Goal: Task Accomplishment & Management: Manage account settings

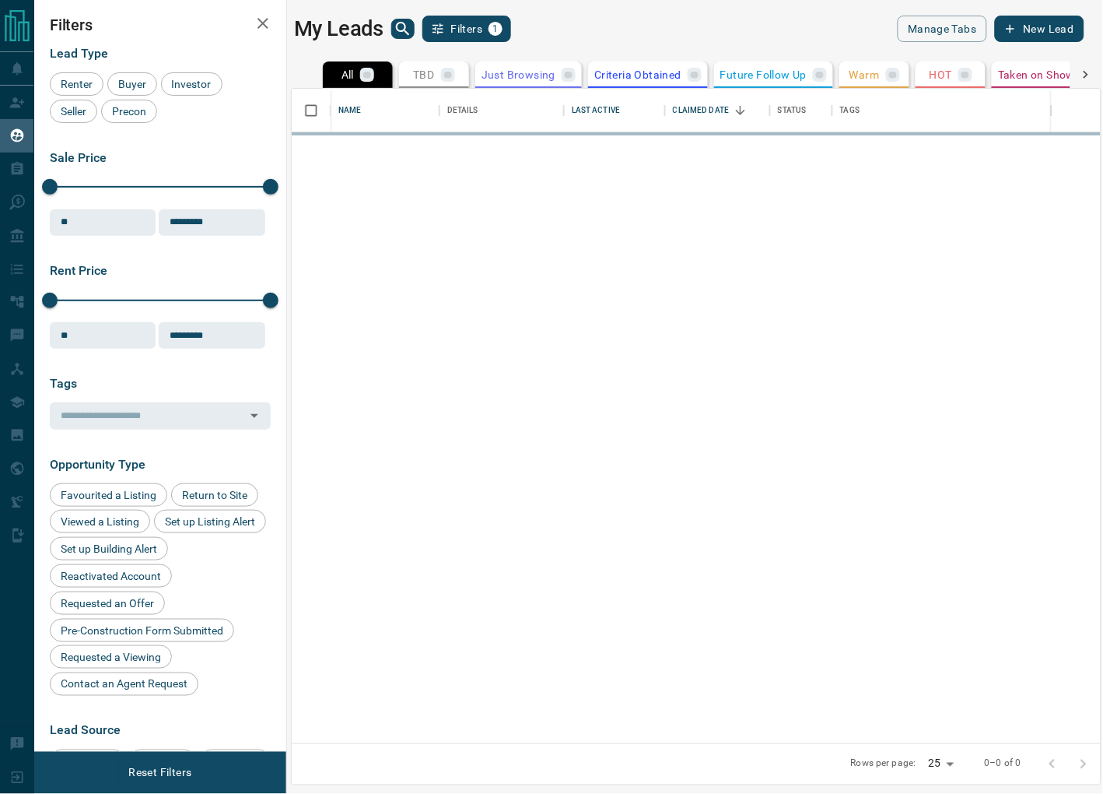
scroll to position [654, 810]
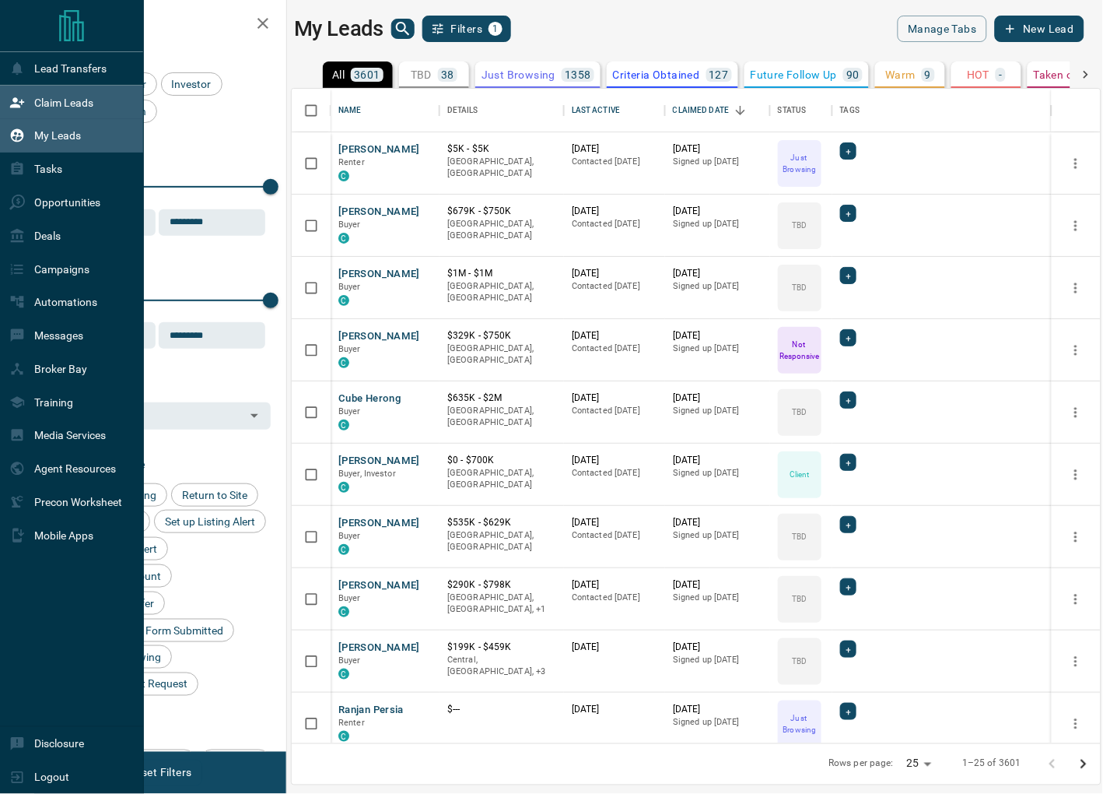
click at [30, 99] on div "Claim Leads" at bounding box center [51, 102] width 84 height 26
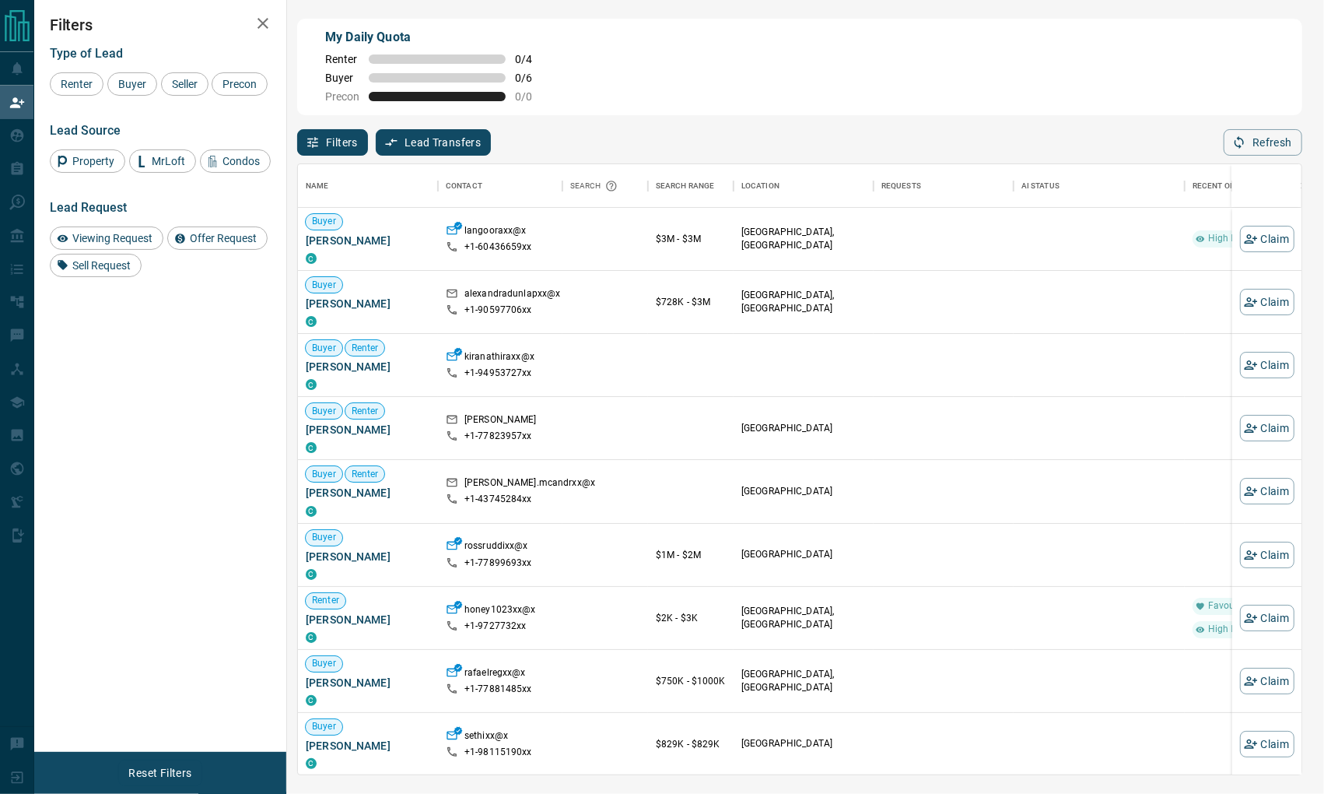
scroll to position [609, 1003]
click at [134, 75] on div "Buyer" at bounding box center [132, 83] width 50 height 23
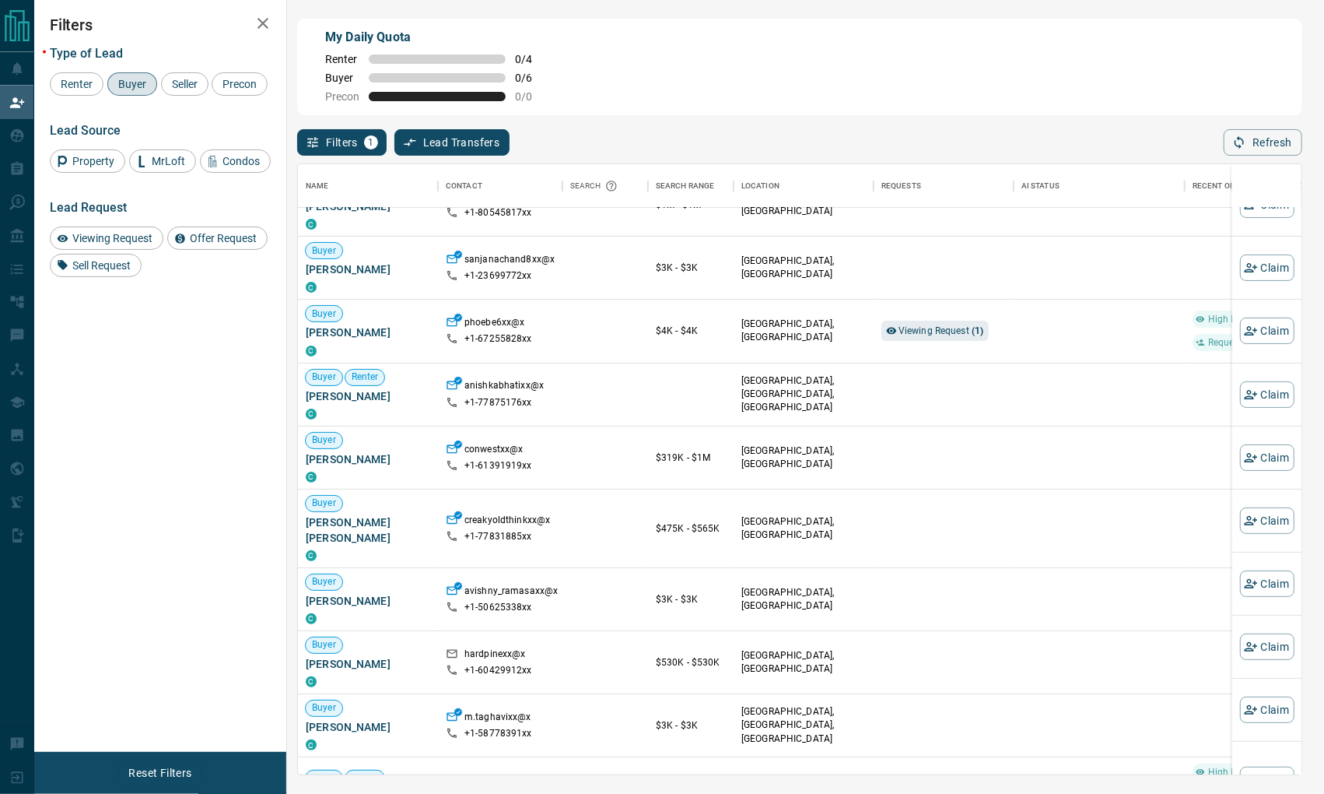
scroll to position [1614, 1]
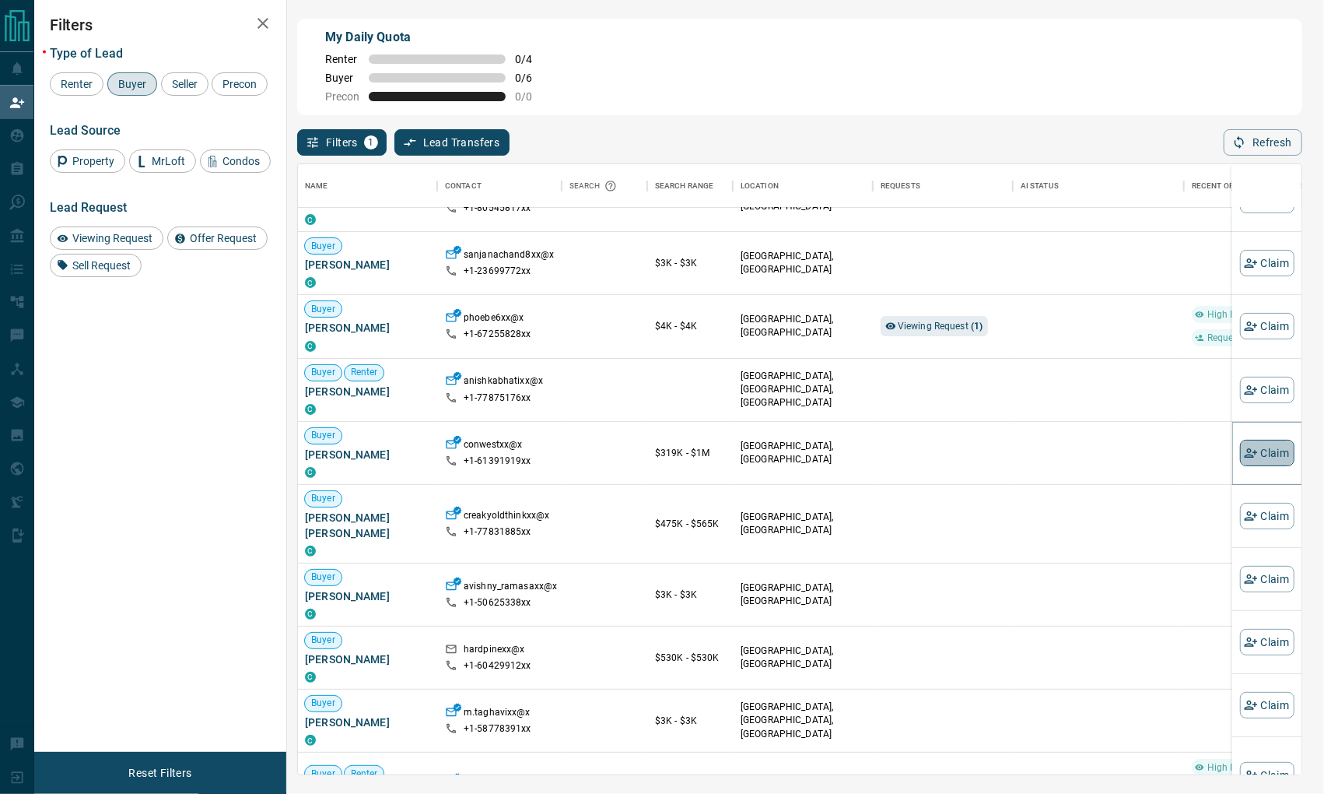
click at [1103, 455] on button "Claim" at bounding box center [1267, 453] width 54 height 26
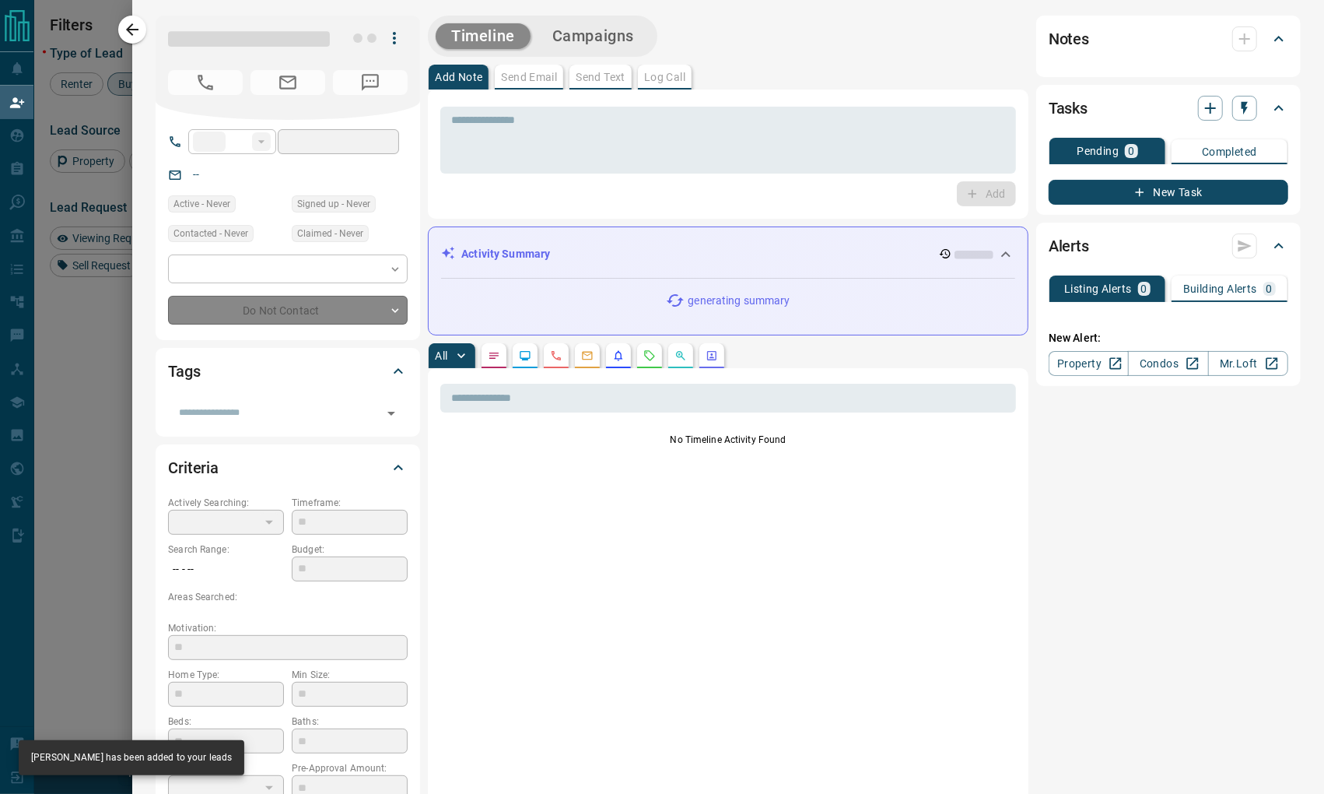
type input "**"
type input "**********"
type input "**"
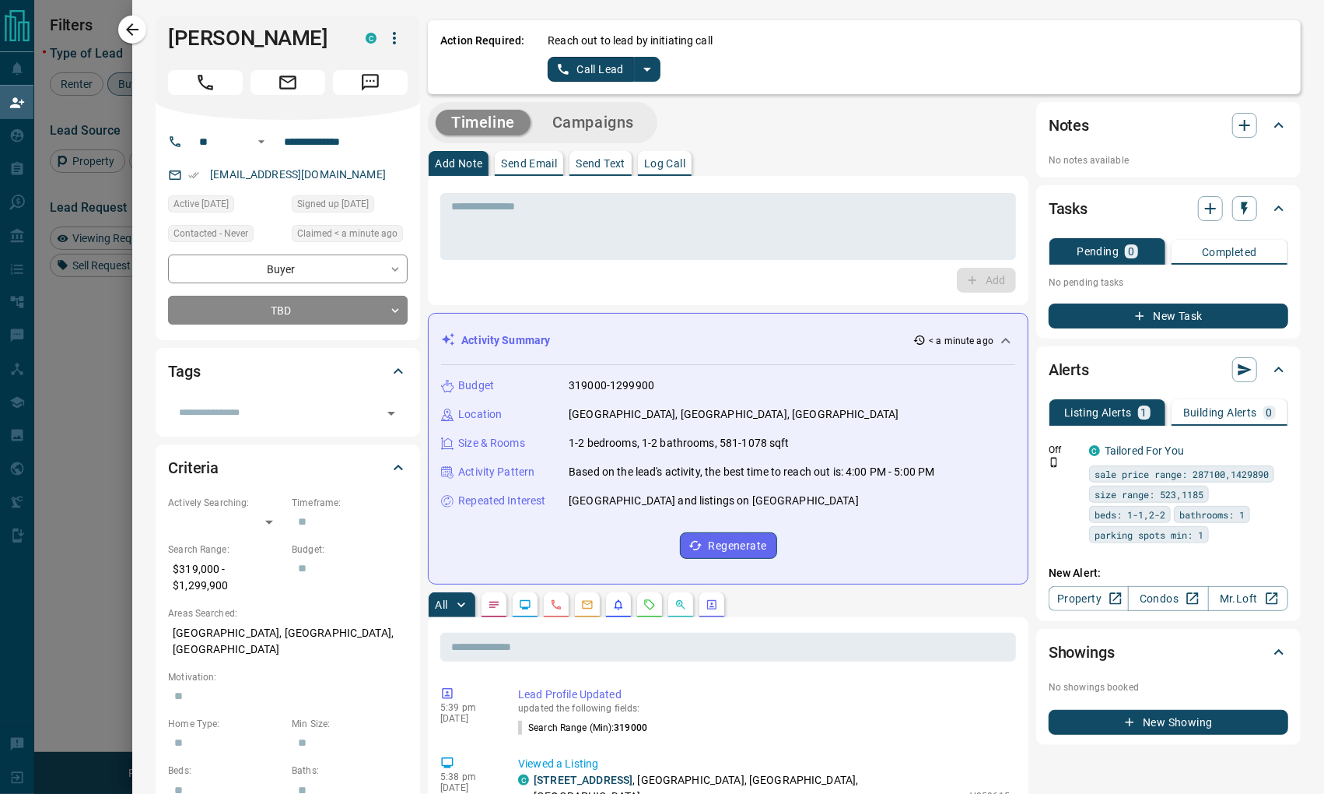
scroll to position [0, 0]
click at [624, 116] on button "Campaigns" at bounding box center [593, 123] width 113 height 26
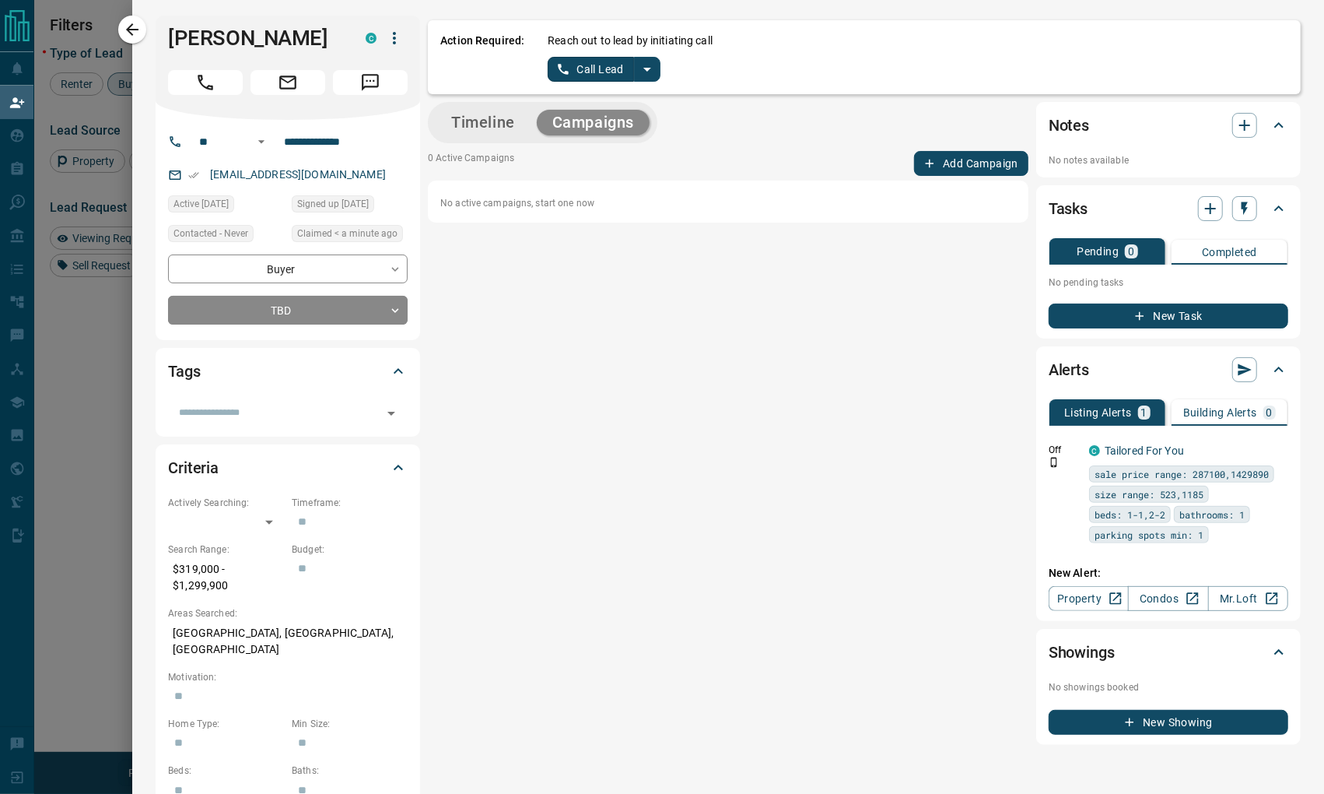
click at [977, 159] on button "Add Campaign" at bounding box center [971, 163] width 114 height 25
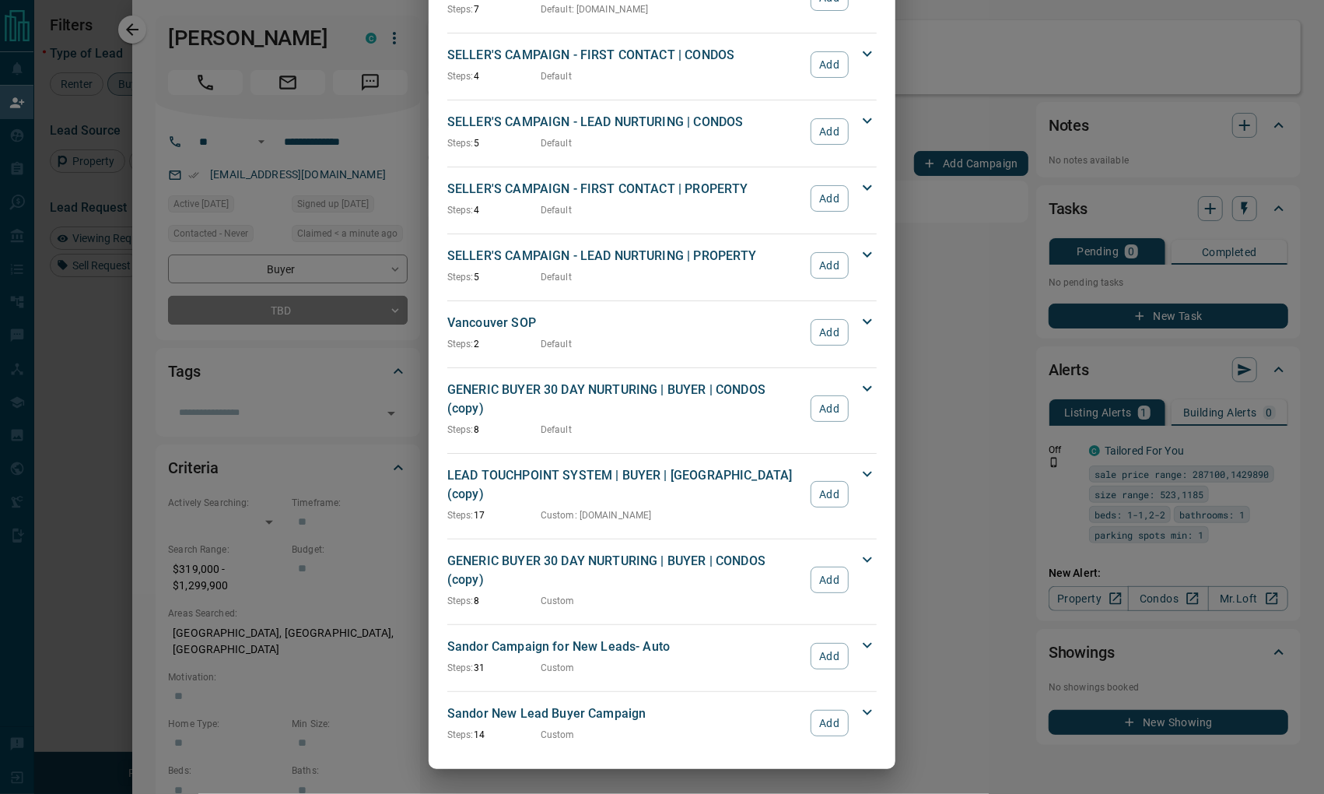
scroll to position [1368, 0]
click at [822, 647] on button "Add" at bounding box center [830, 656] width 38 height 26
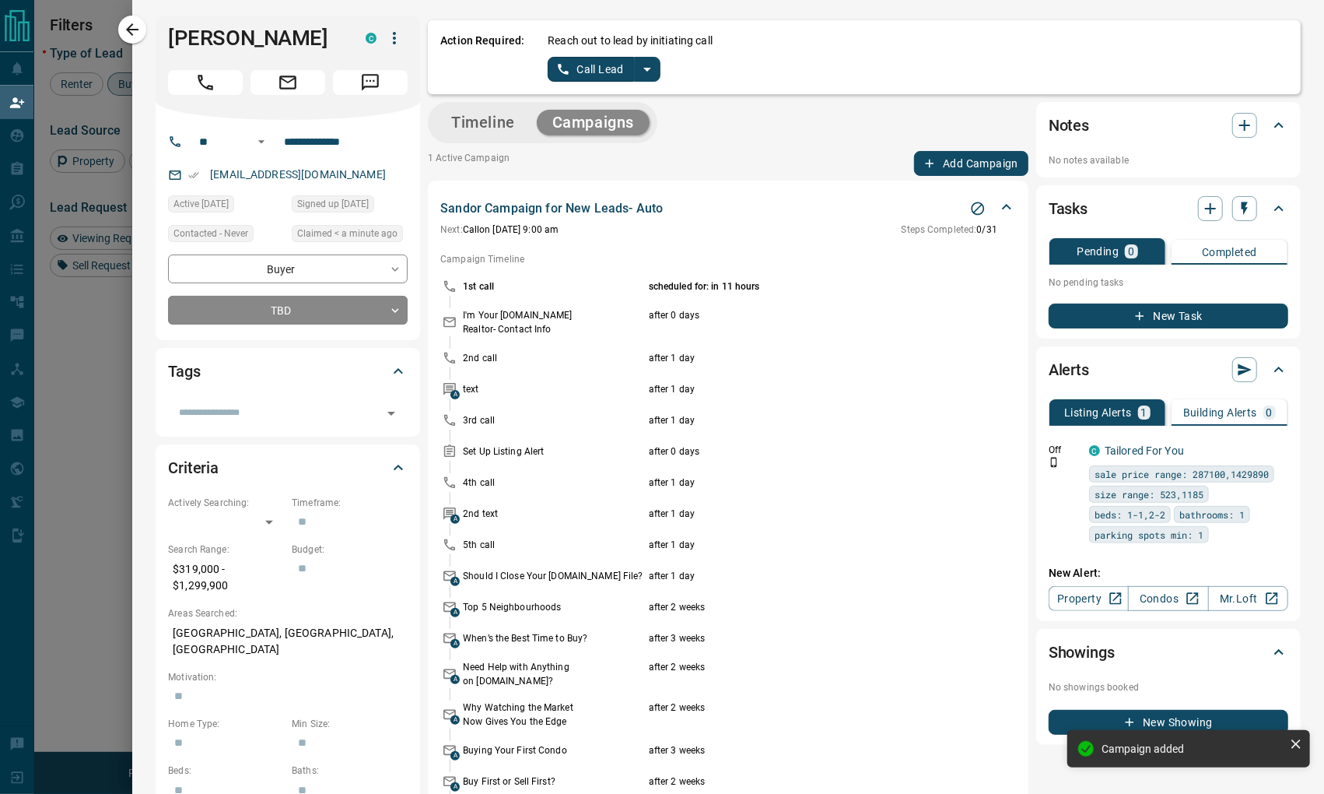
click at [458, 120] on button "Timeline" at bounding box center [483, 123] width 95 height 26
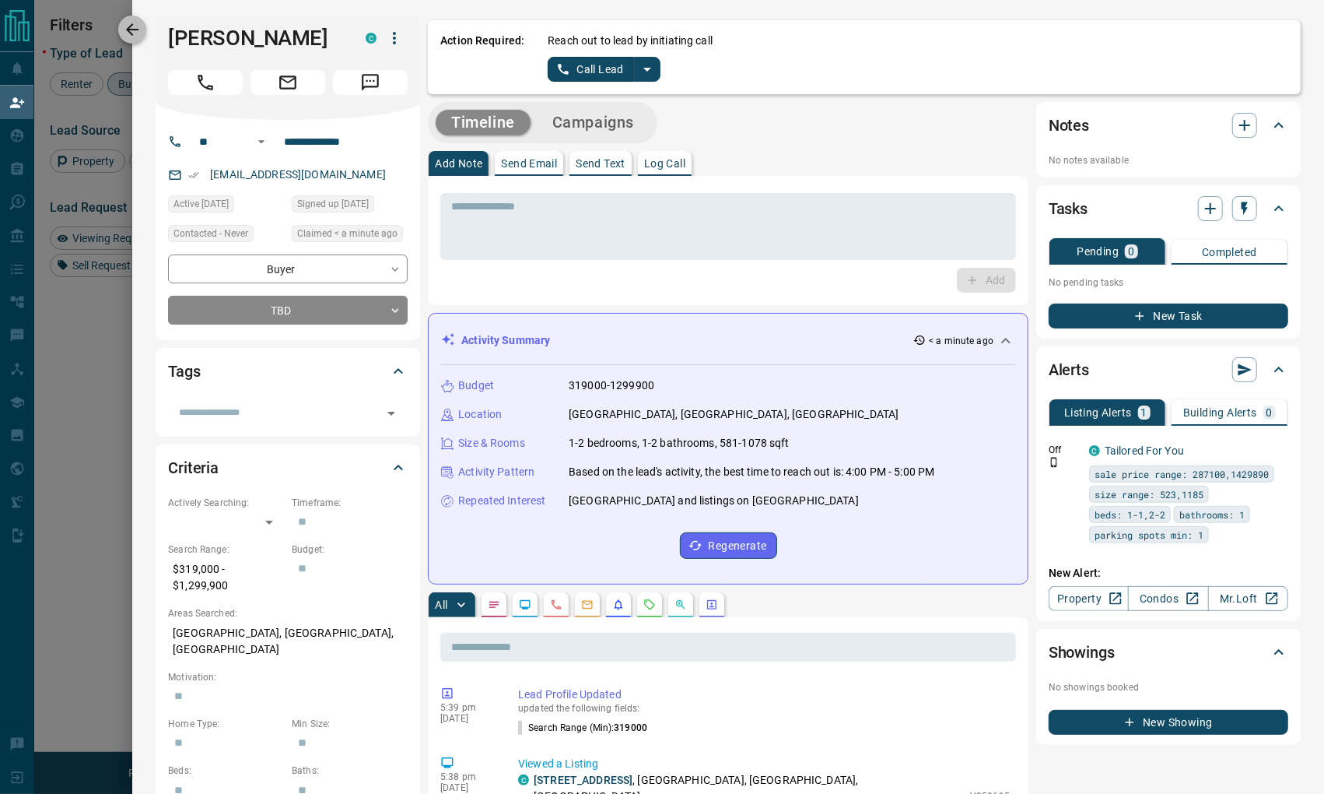
click at [141, 30] on icon "button" at bounding box center [132, 29] width 19 height 19
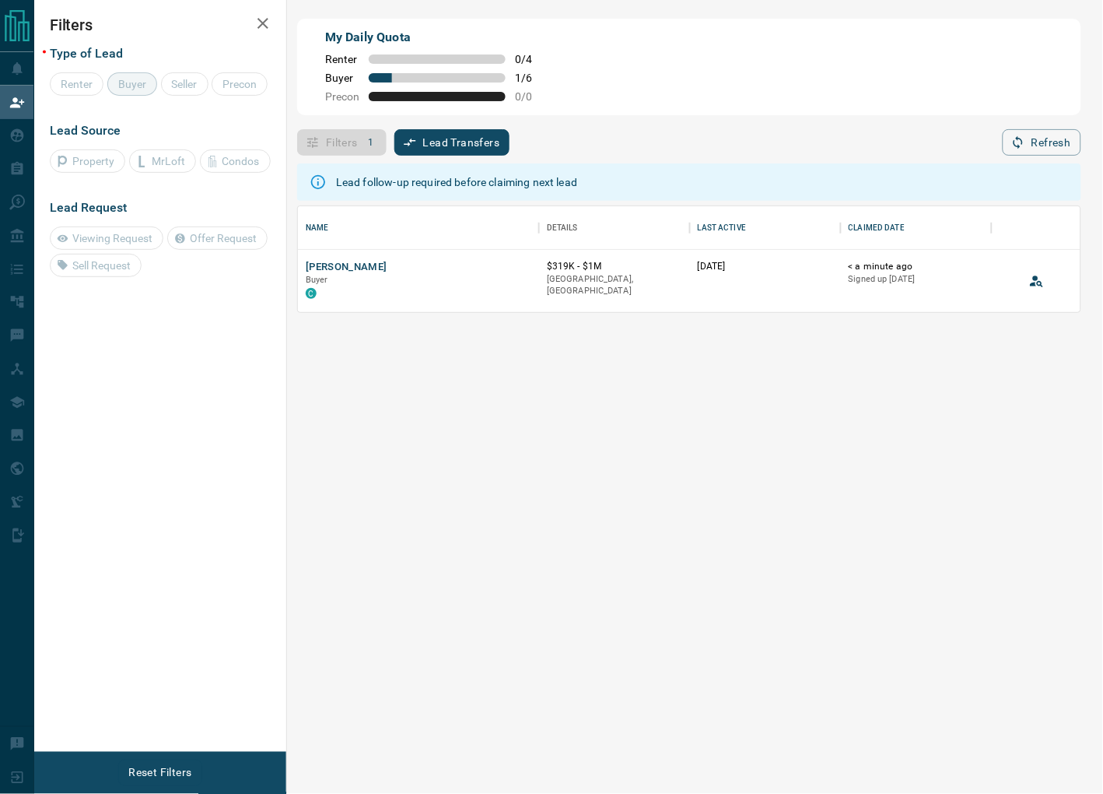
scroll to position [105, 782]
